Goal: Task Accomplishment & Management: Manage account settings

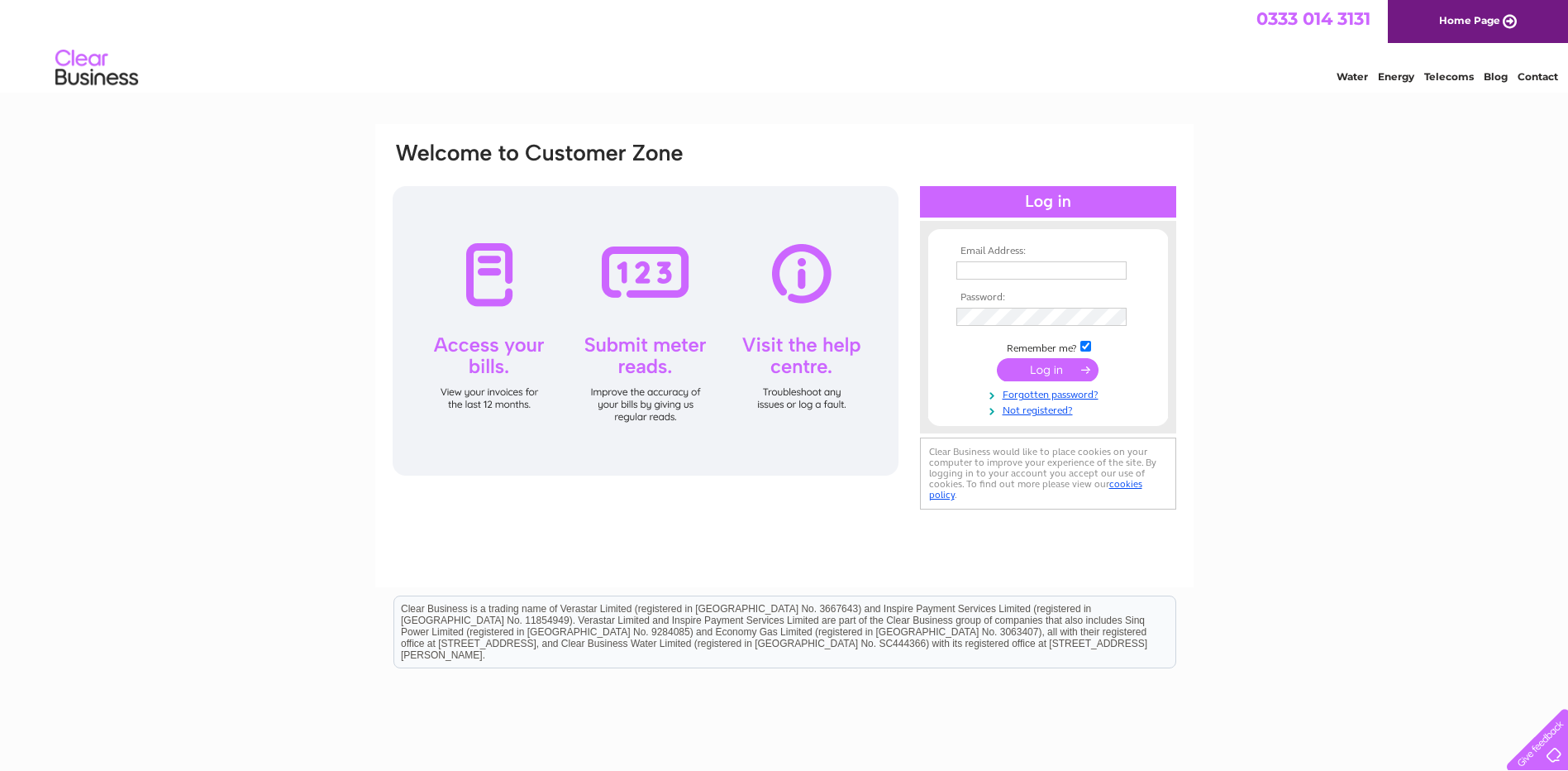
type input "emma.shearer@wernick.co.uk"
click at [1067, 361] on input "submit" at bounding box center [1047, 369] width 102 height 24
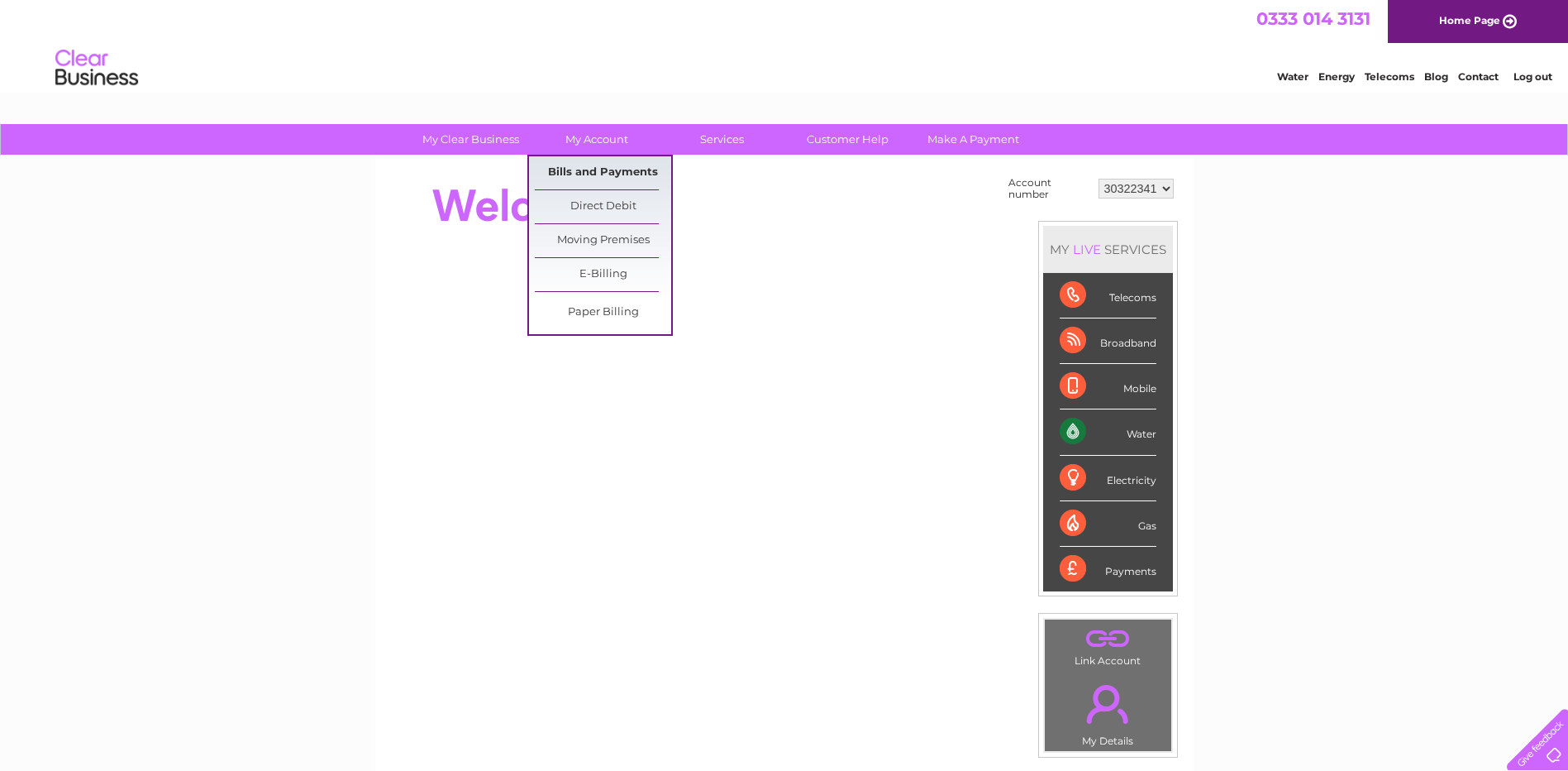
click at [590, 175] on link "Bills and Payments" at bounding box center [603, 173] width 136 height 33
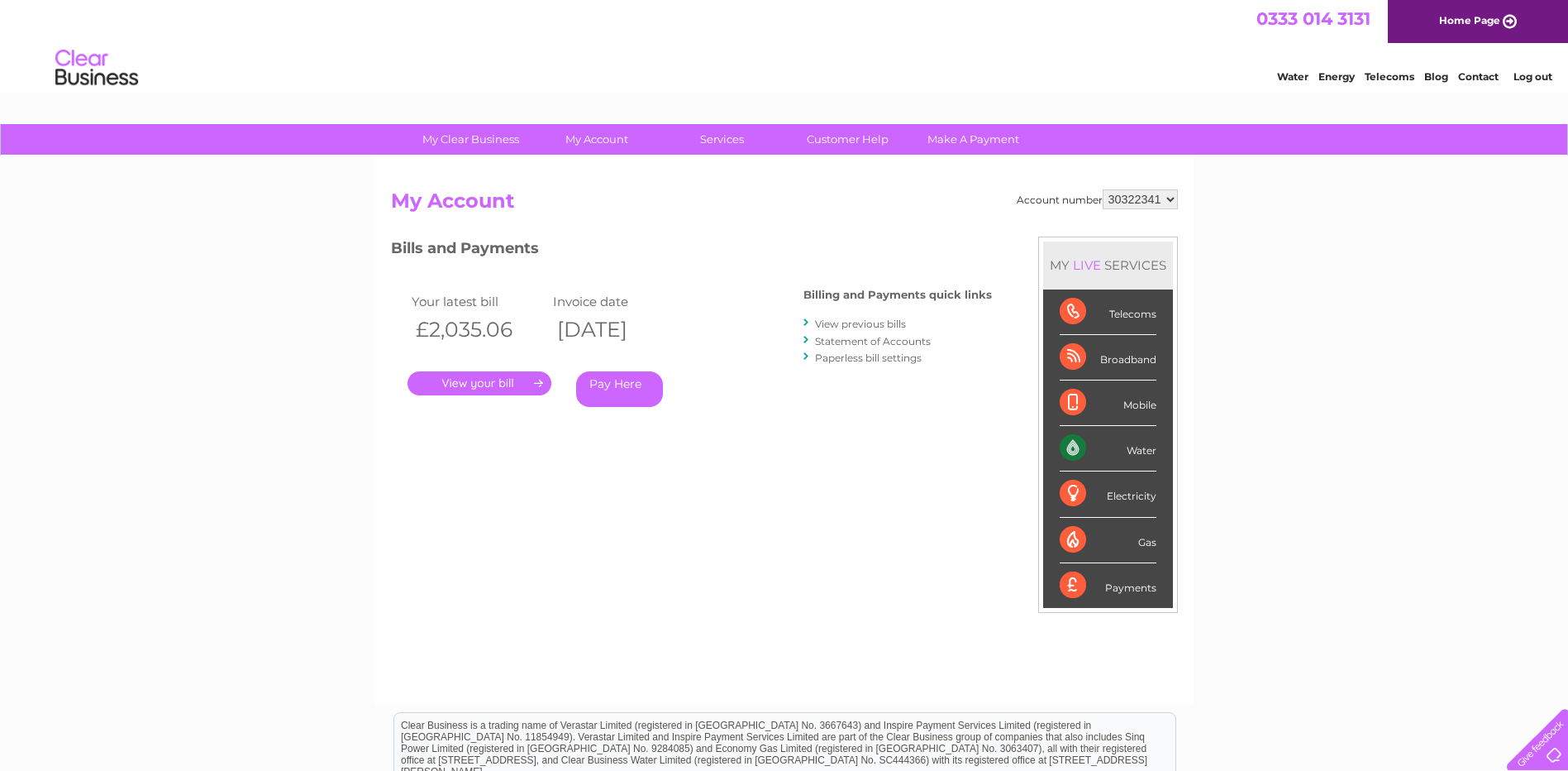
drag, startPoint x: 493, startPoint y: 380, endPoint x: 484, endPoint y: 375, distance: 10.3
click at [490, 378] on link "." at bounding box center [479, 383] width 144 height 24
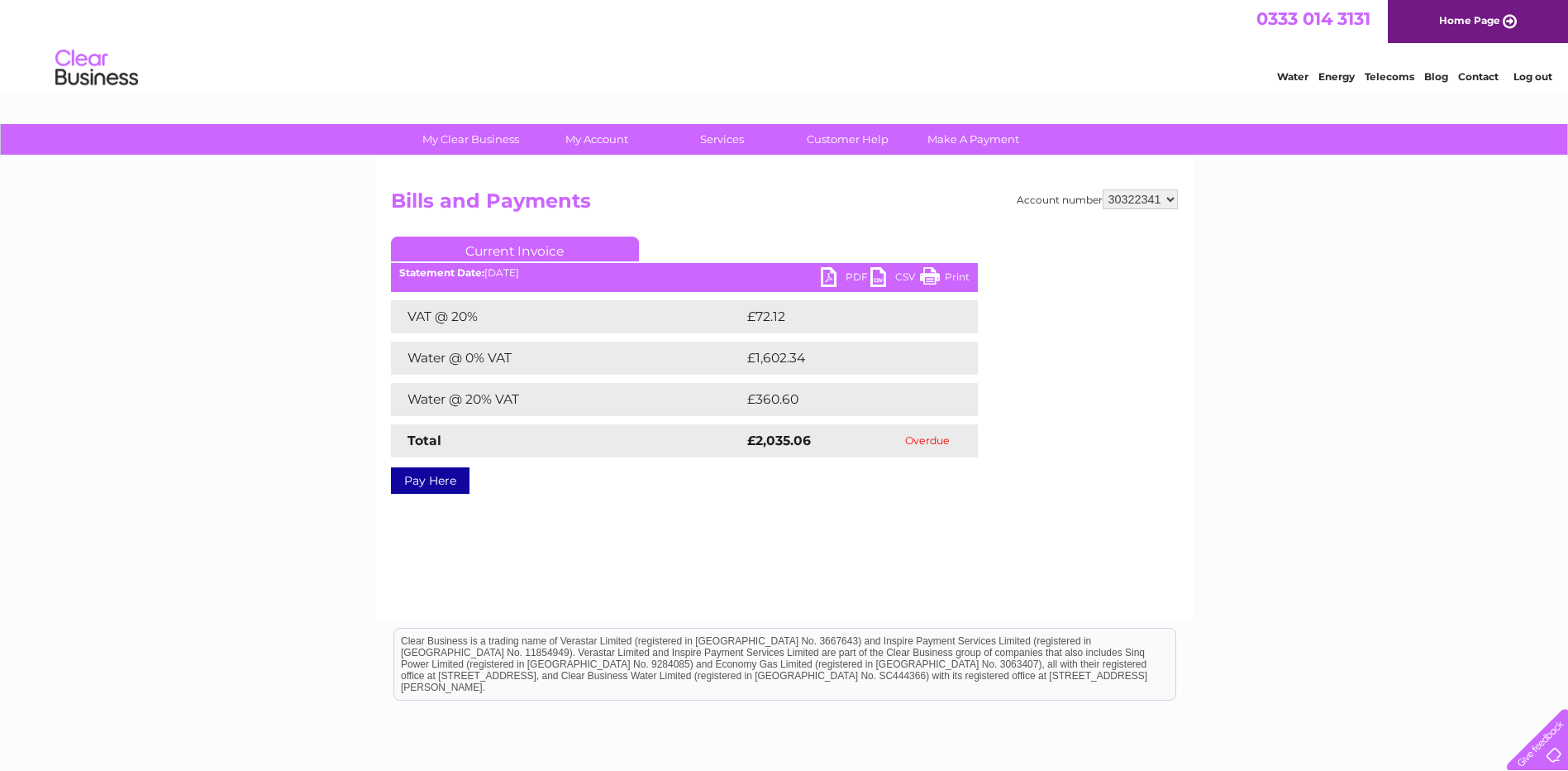
click at [533, 250] on link "Current Invoice" at bounding box center [515, 249] width 248 height 24
click at [842, 274] on link "PDF" at bounding box center [845, 278] width 50 height 24
